Goal: Navigation & Orientation: Go to known website

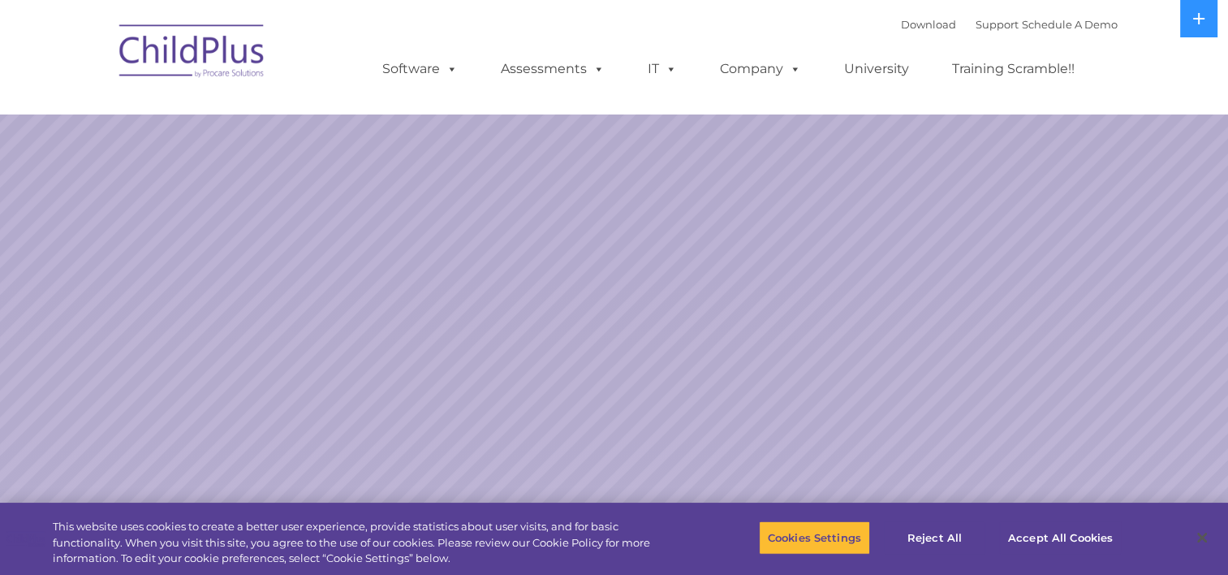
select select "MEDIUM"
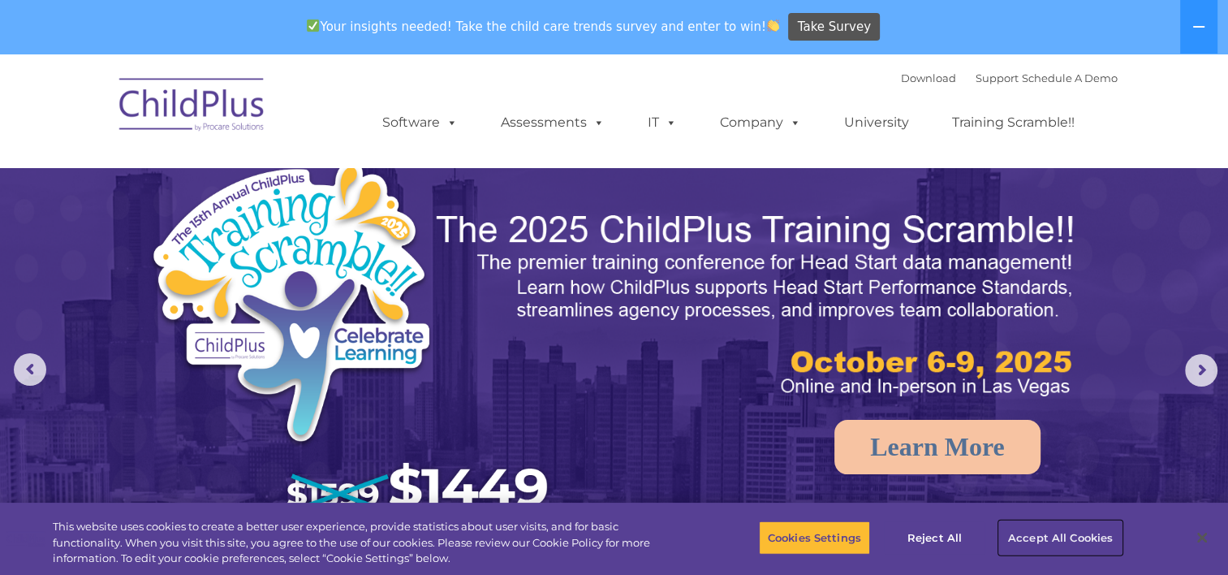
click at [1068, 535] on button "Accept All Cookies" at bounding box center [1060, 537] width 123 height 34
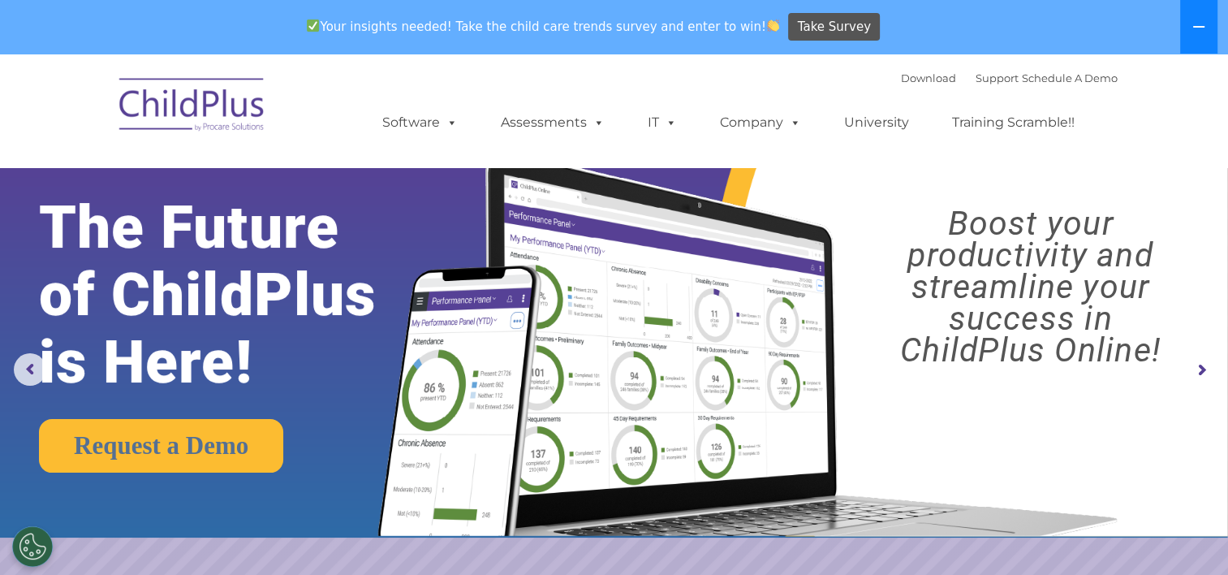
click at [1189, 30] on button at bounding box center [1198, 27] width 37 height 54
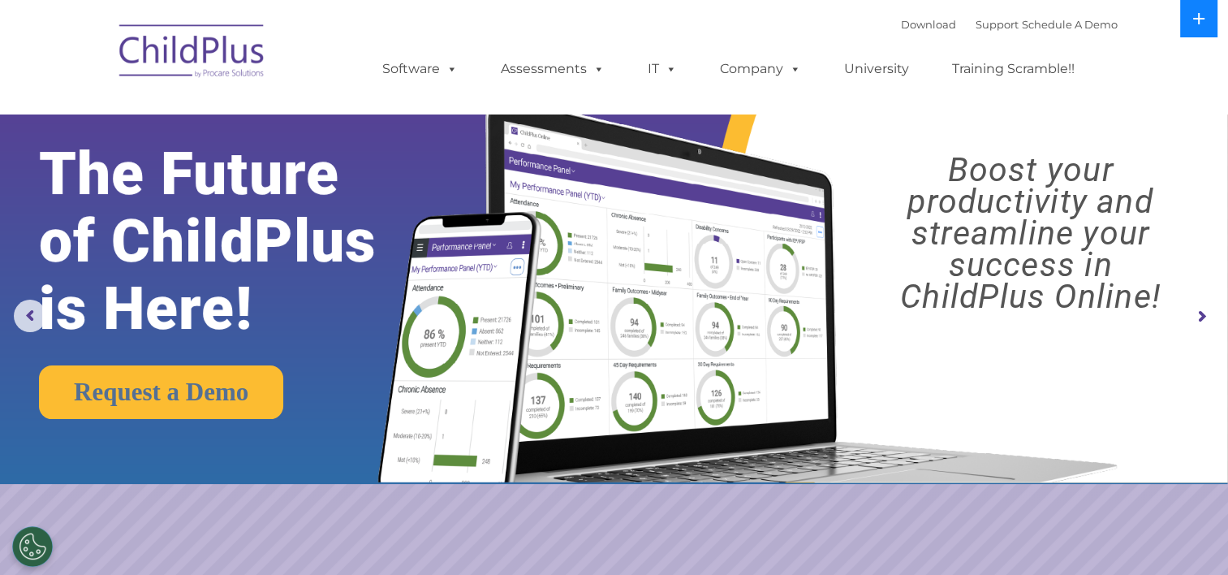
click at [1187, 23] on button at bounding box center [1198, 18] width 37 height 37
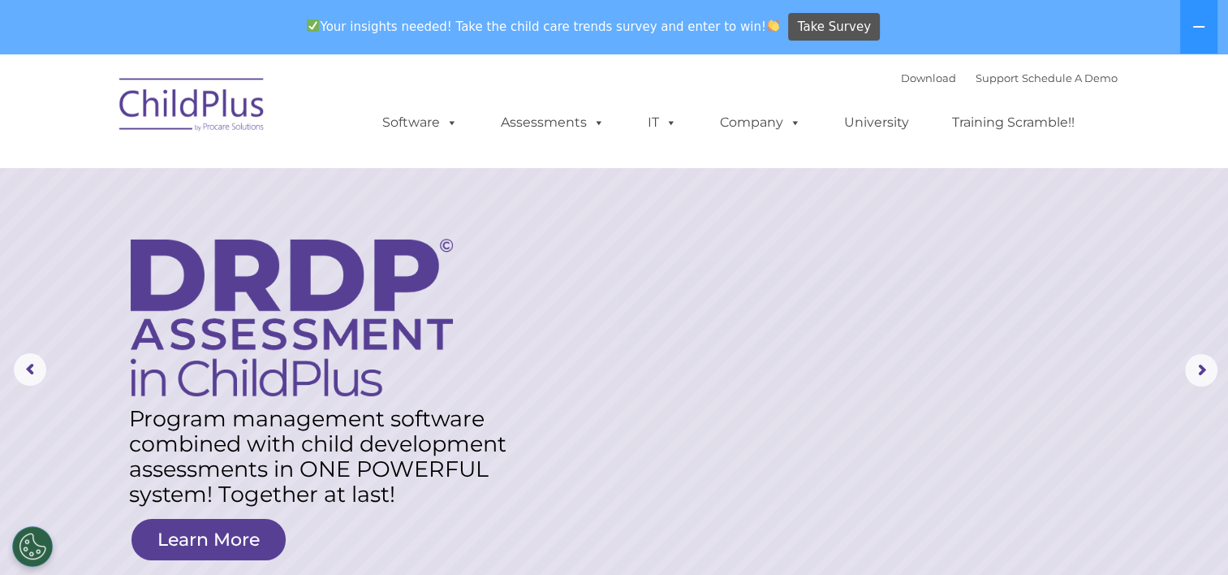
click at [200, 114] on img at bounding box center [192, 107] width 162 height 81
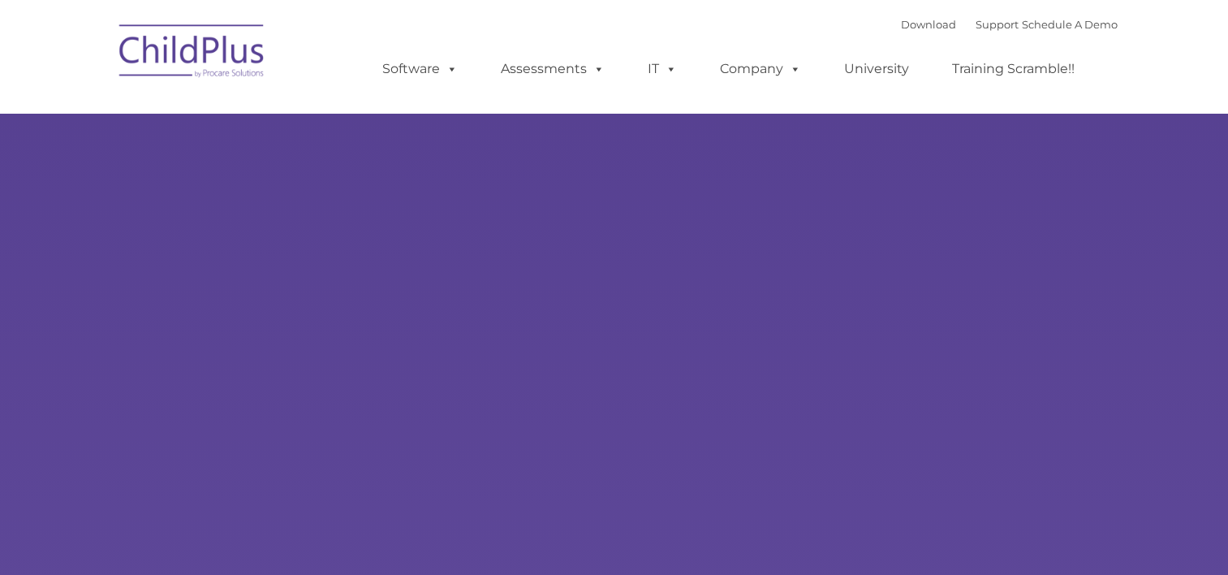
type input ""
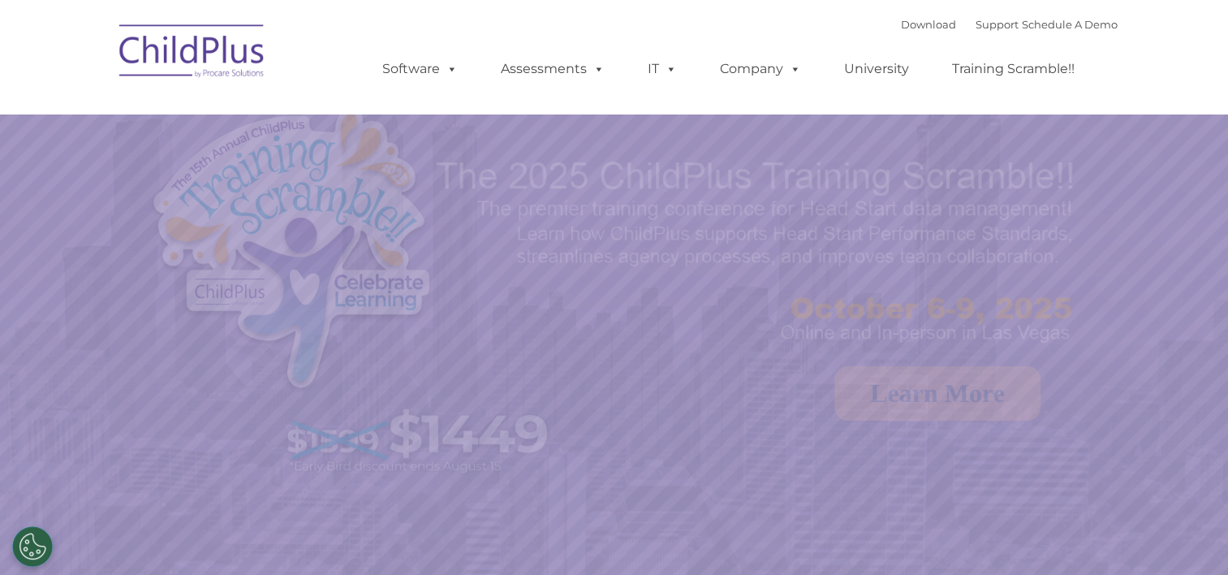
select select "MEDIUM"
